Goal: Entertainment & Leisure: Consume media (video, audio)

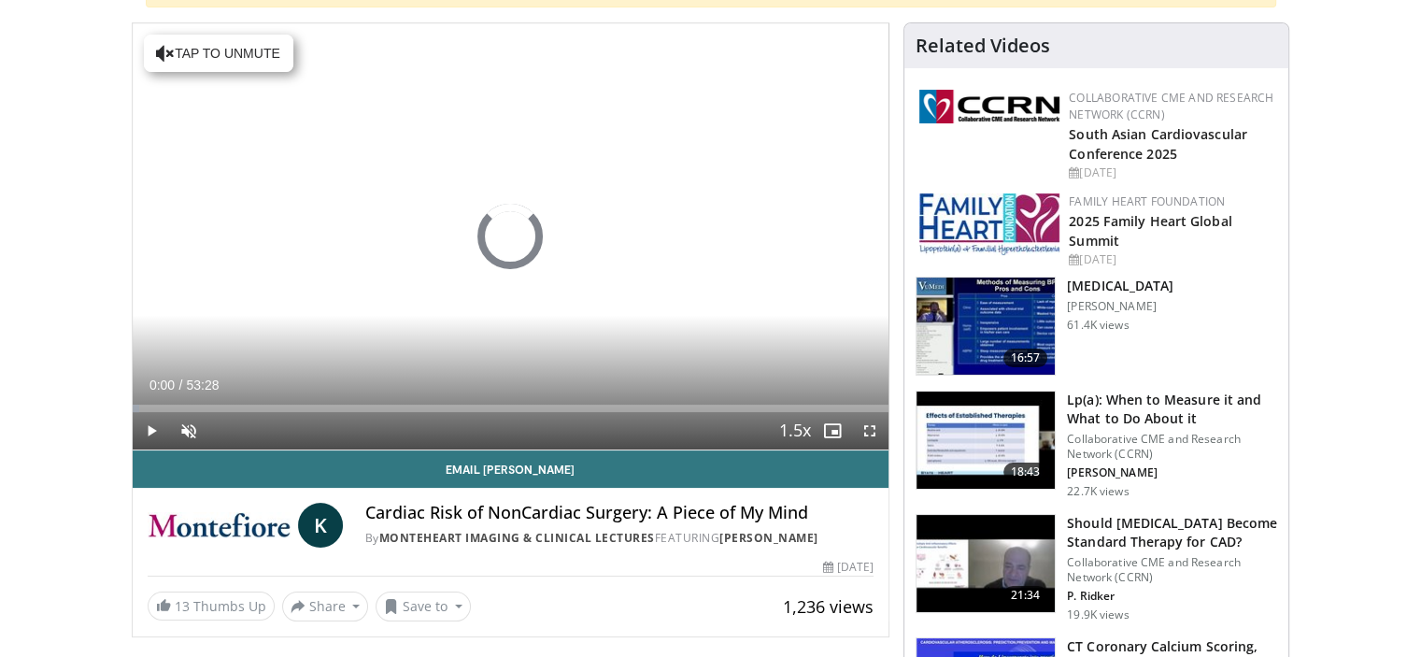
scroll to position [187, 0]
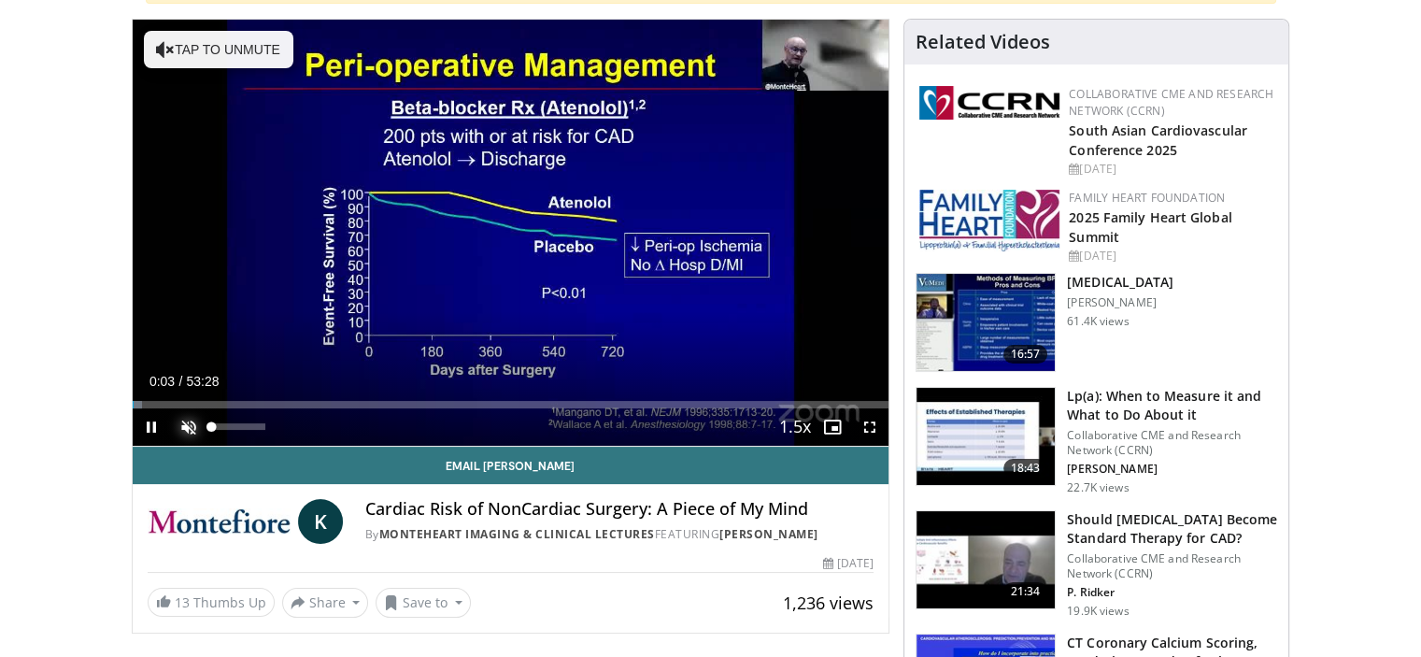
click at [189, 425] on span "Video Player" at bounding box center [188, 426] width 37 height 37
drag, startPoint x: 224, startPoint y: 425, endPoint x: 344, endPoint y: 429, distance: 119.7
click at [344, 429] on div "Current Time 0:10 / Duration 53:28 Pause Skip Backward Skip Forward Mute 100% L…" at bounding box center [511, 426] width 757 height 37
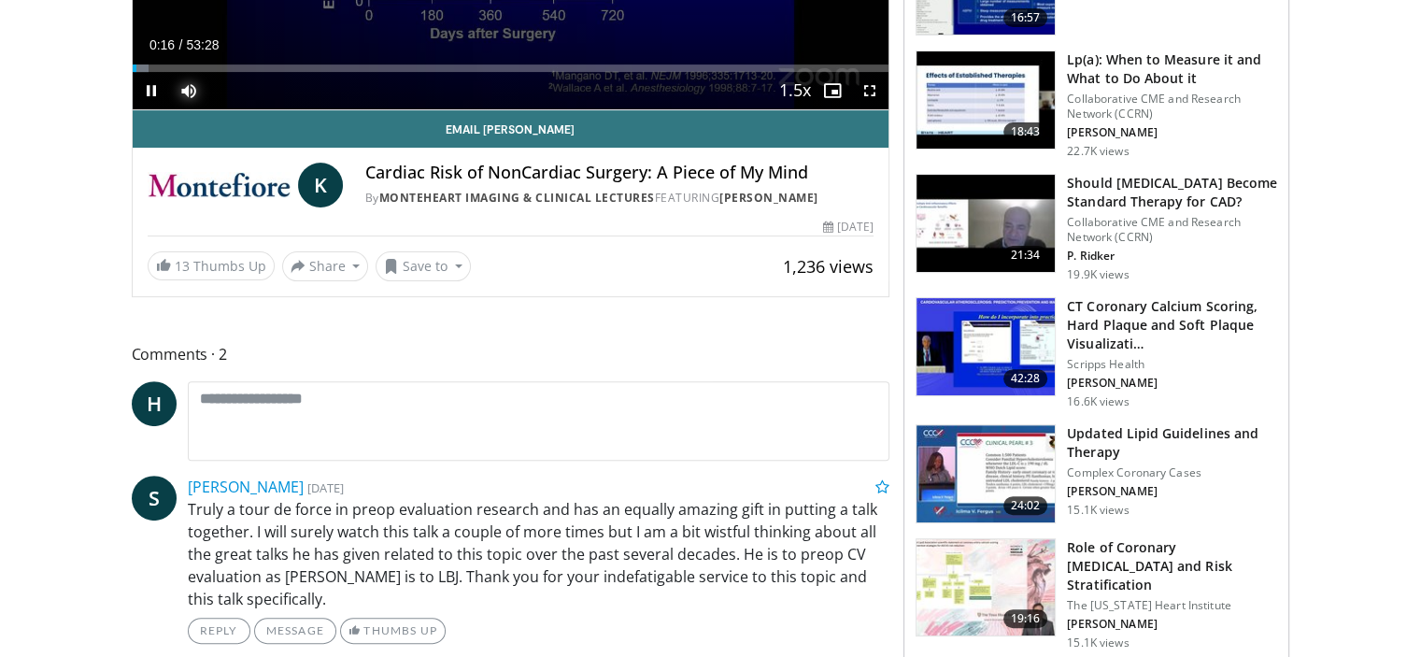
scroll to position [654, 0]
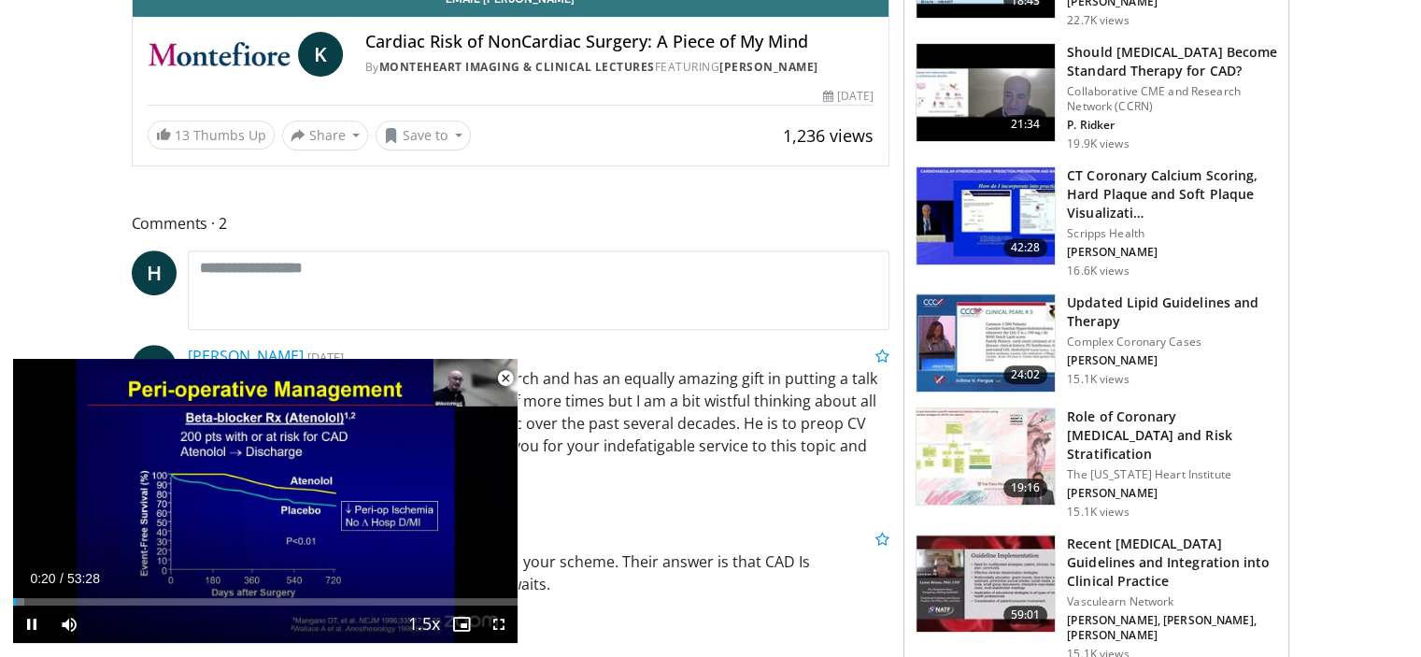
click at [506, 377] on span "Video Player" at bounding box center [505, 378] width 37 height 37
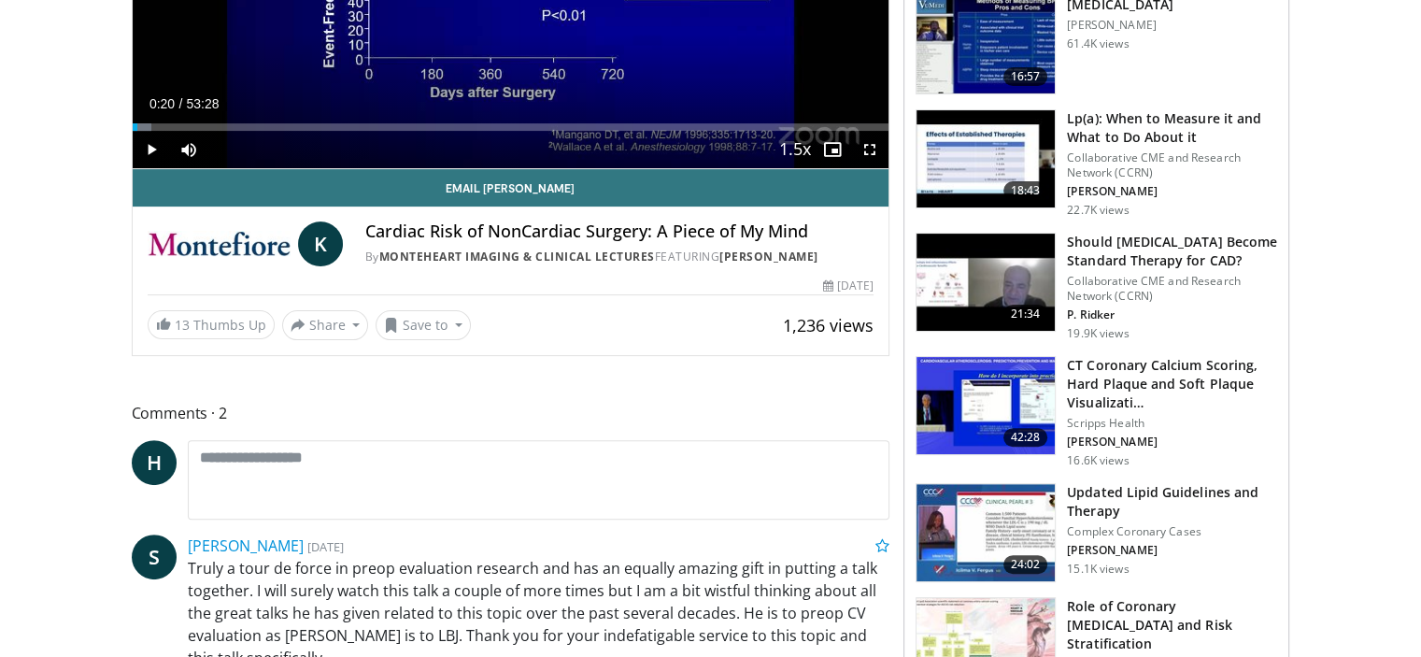
scroll to position [414, 0]
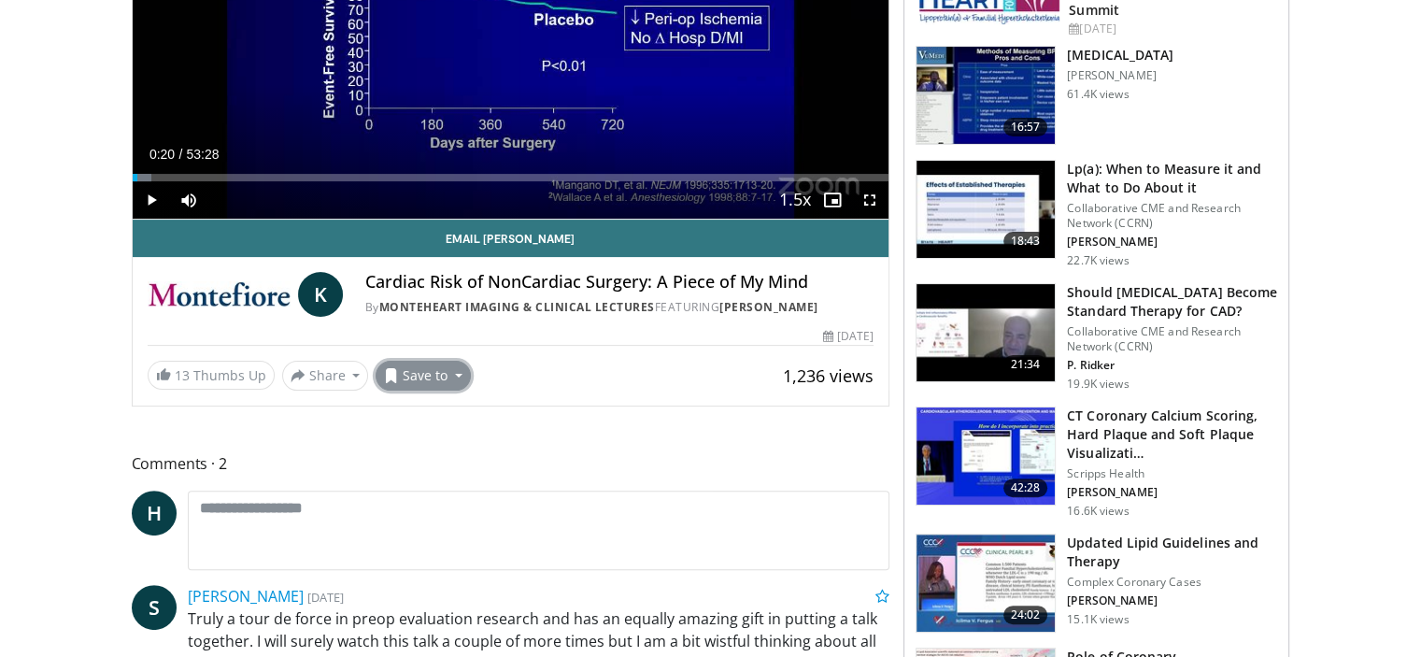
click at [451, 372] on button "Save to" at bounding box center [423, 376] width 95 height 30
click at [215, 380] on link "13 Thumbs Up" at bounding box center [211, 375] width 127 height 29
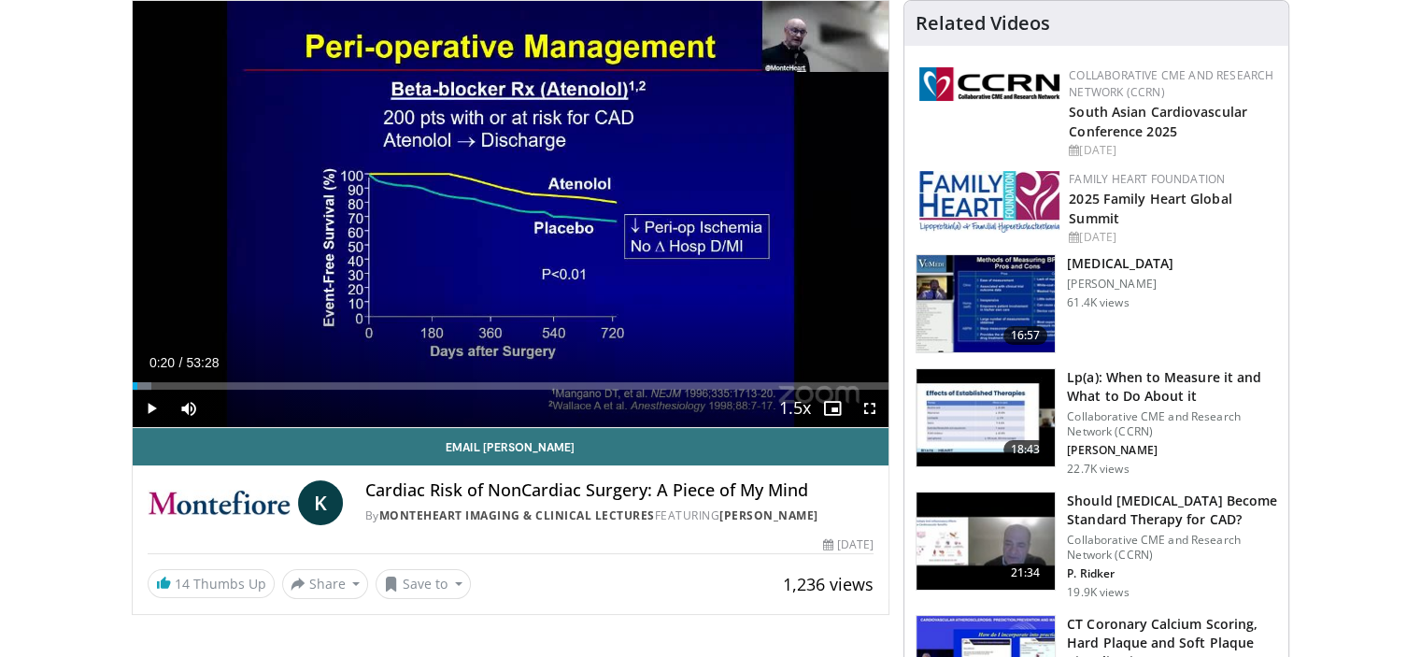
scroll to position [0, 0]
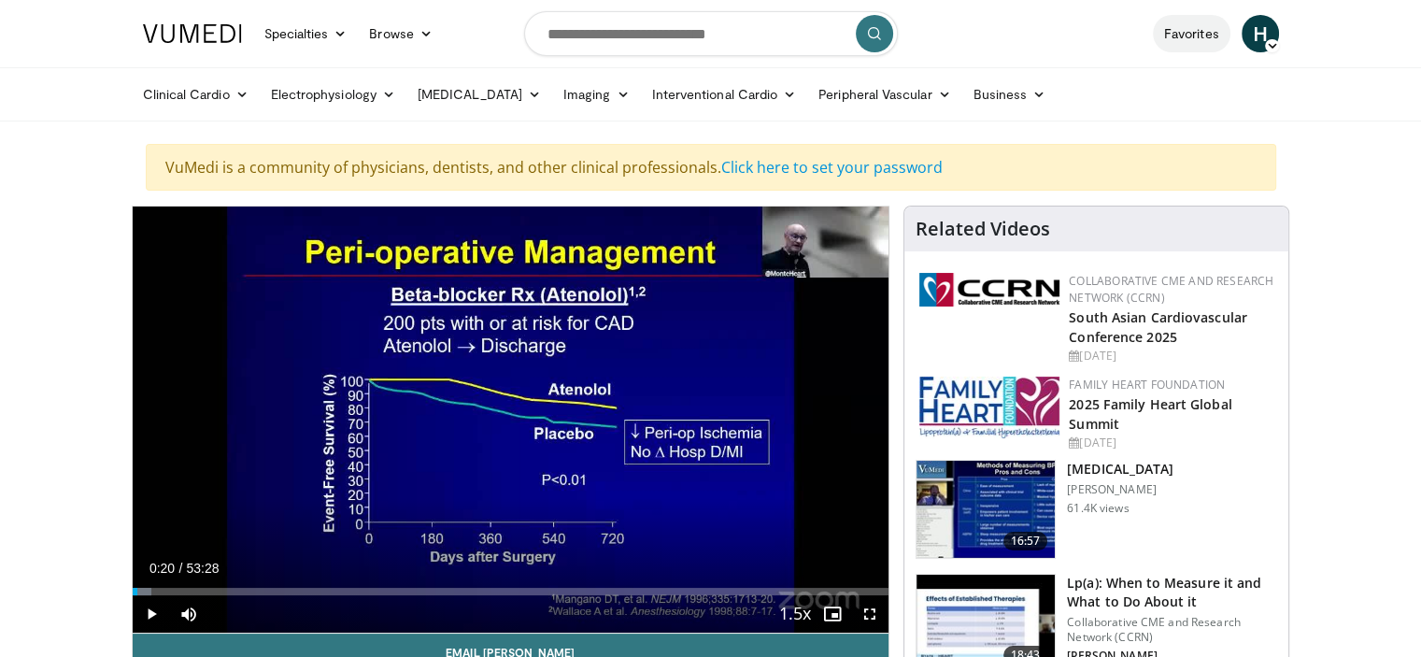
click at [1198, 37] on link "Favorites" at bounding box center [1192, 33] width 78 height 37
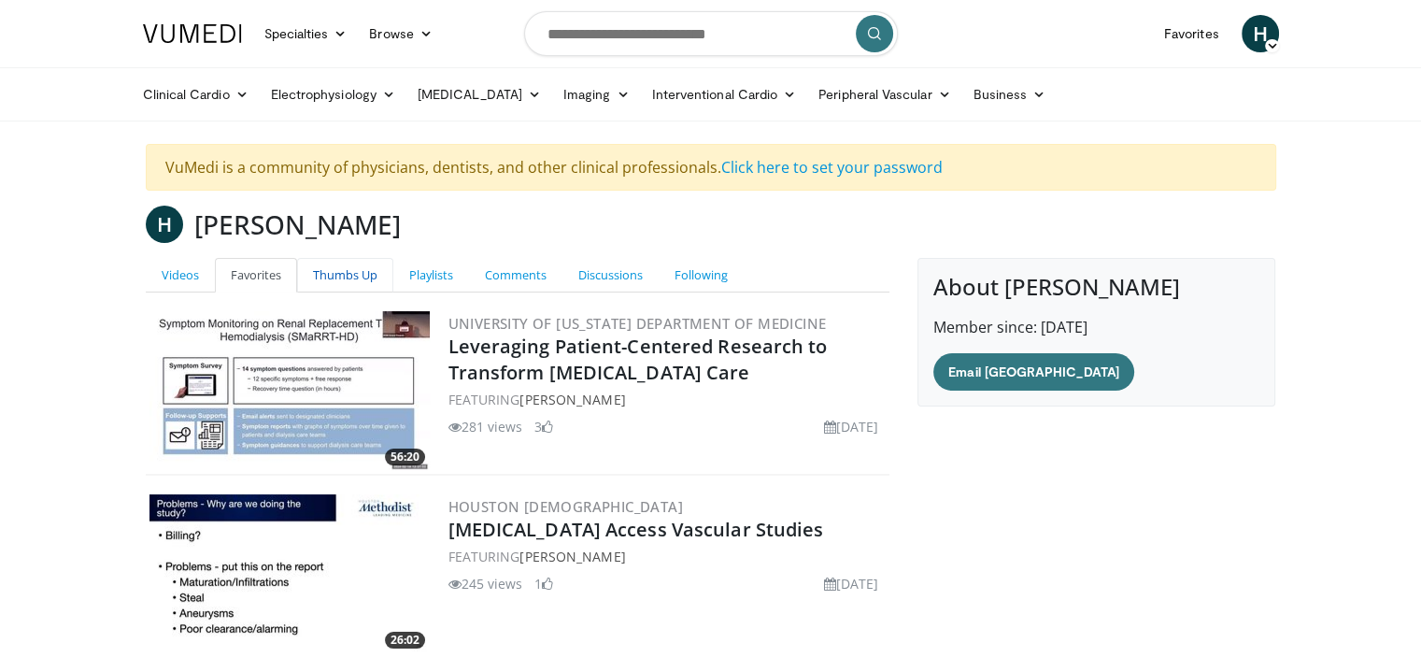
click at [349, 277] on link "Thumbs Up" at bounding box center [345, 275] width 96 height 35
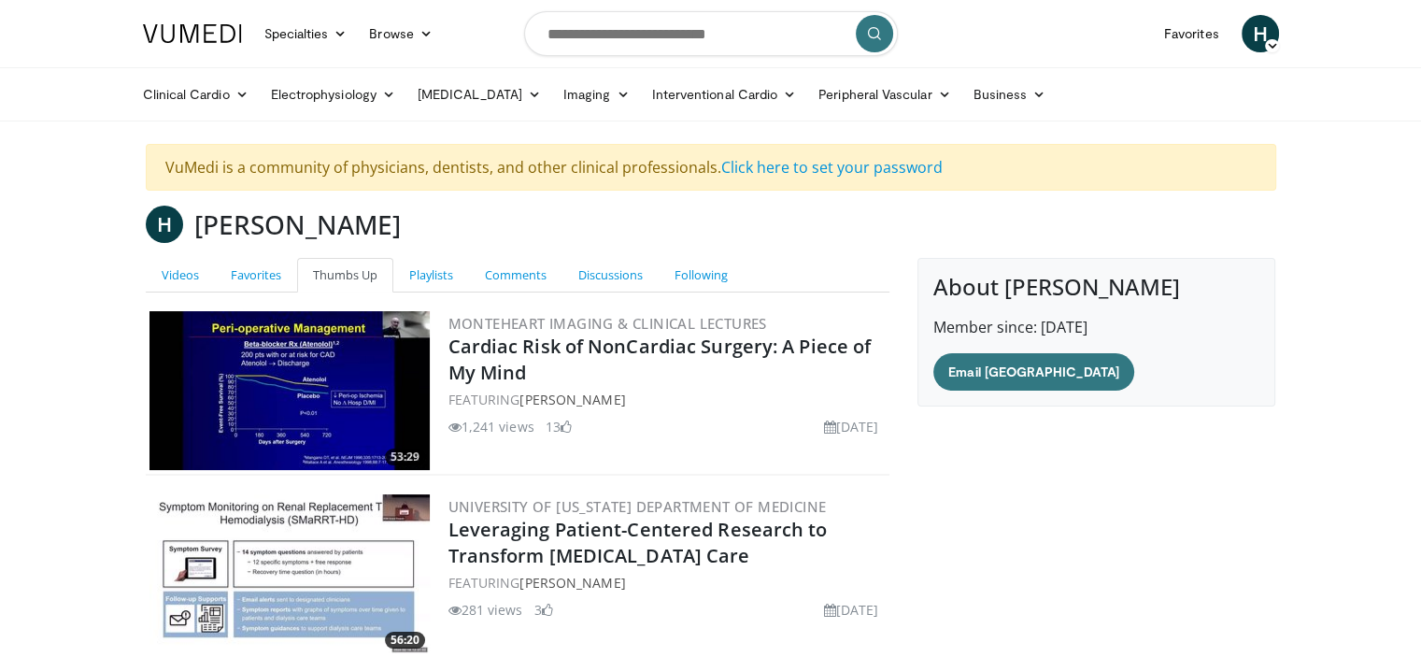
click at [1250, 27] on span "H" at bounding box center [1260, 33] width 37 height 37
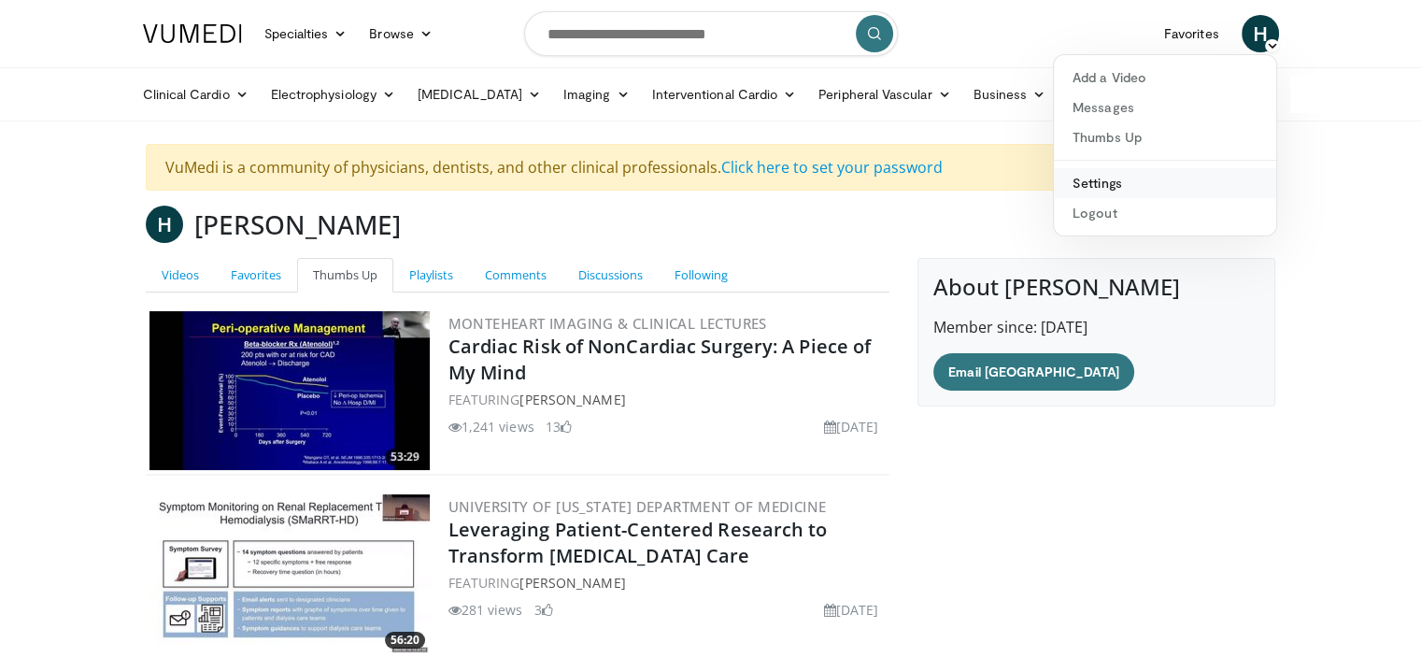
click at [1107, 188] on link "Settings" at bounding box center [1165, 183] width 222 height 30
